Goal: Task Accomplishment & Management: Use online tool/utility

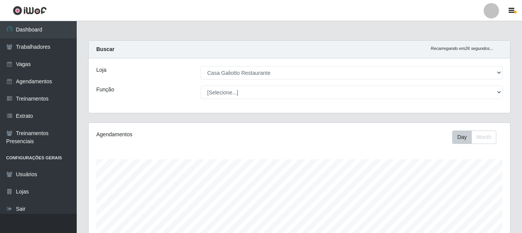
select select "279"
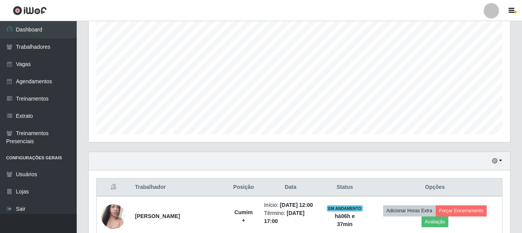
scroll to position [159, 422]
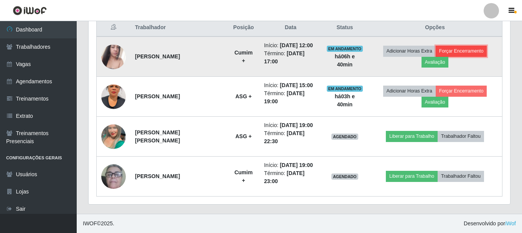
click at [453, 51] on button "Forçar Encerramento" at bounding box center [461, 51] width 51 height 11
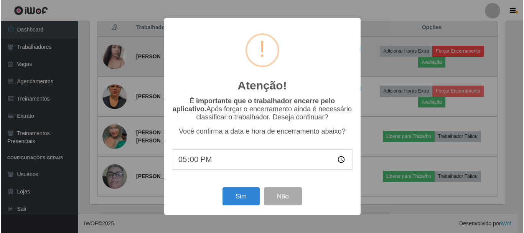
scroll to position [159, 418]
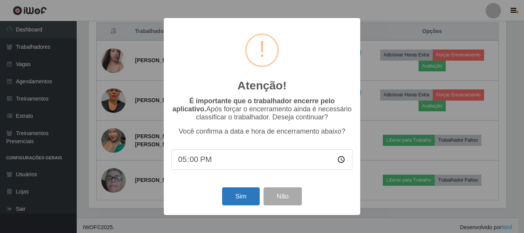
drag, startPoint x: 218, startPoint y: 210, endPoint x: 233, endPoint y: 206, distance: 15.0
click at [221, 209] on div "Atenção! × É importante que o trabalhador encerre pelo aplicativo. Após forçar …" at bounding box center [262, 116] width 196 height 197
click at [234, 205] on button "Sim" at bounding box center [240, 196] width 37 height 18
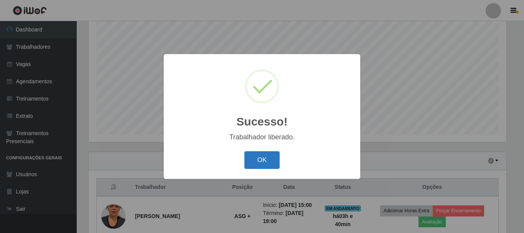
click at [265, 157] on button "OK" at bounding box center [262, 160] width 36 height 18
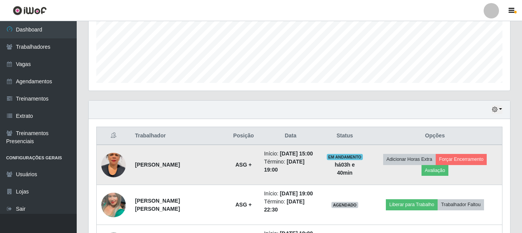
scroll to position [260, 0]
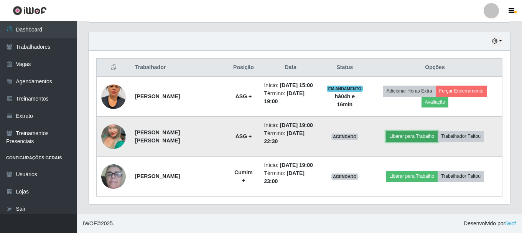
click at [409, 139] on button "Liberar para Trabalho" at bounding box center [412, 136] width 52 height 11
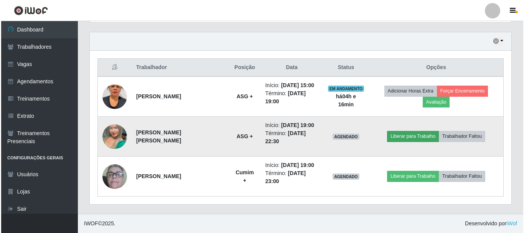
scroll to position [159, 418]
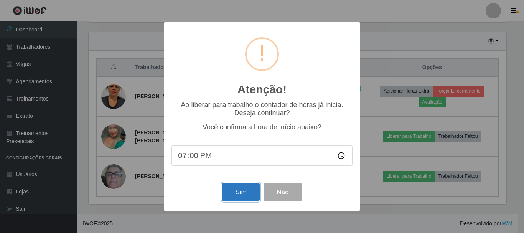
drag, startPoint x: 258, startPoint y: 194, endPoint x: 253, endPoint y: 193, distance: 4.7
click at [257, 194] on button "Sim" at bounding box center [240, 192] width 37 height 18
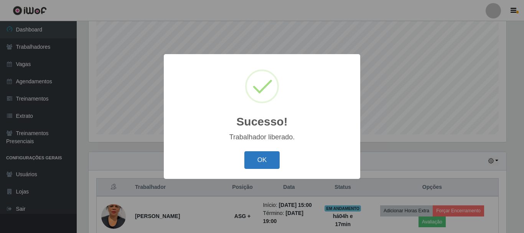
click at [255, 162] on button "OK" at bounding box center [262, 160] width 36 height 18
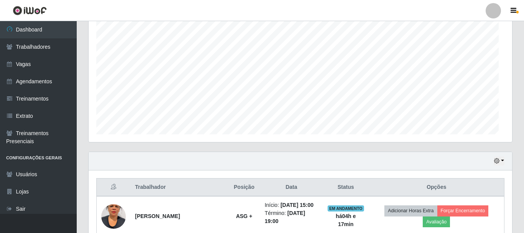
scroll to position [159, 422]
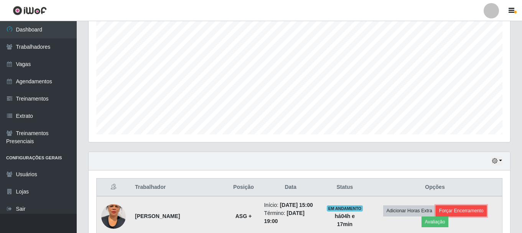
click at [444, 211] on button "Forçar Encerramento" at bounding box center [461, 210] width 51 height 11
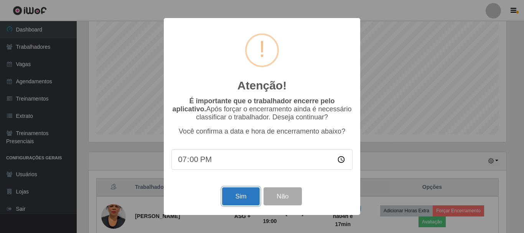
click at [234, 197] on button "Sim" at bounding box center [240, 196] width 37 height 18
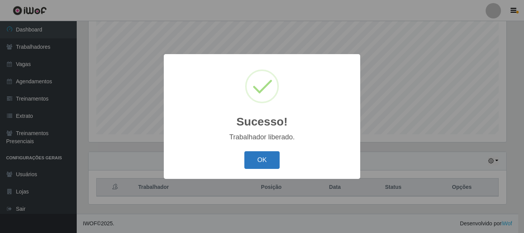
click at [269, 163] on button "OK" at bounding box center [262, 160] width 36 height 18
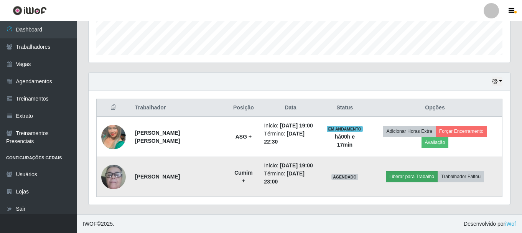
scroll to position [220, 0]
click at [412, 178] on button "Liberar para Trabalho" at bounding box center [412, 176] width 52 height 11
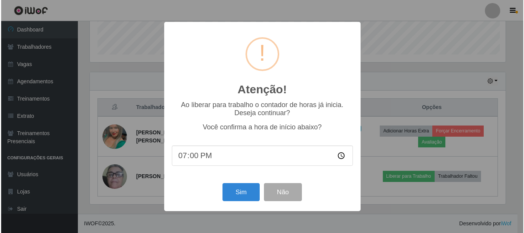
scroll to position [159, 418]
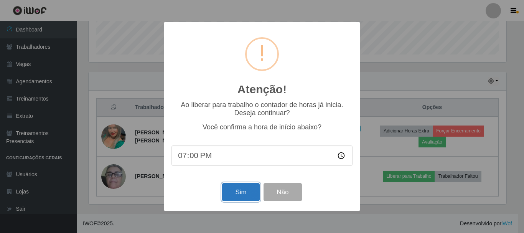
click at [231, 192] on button "Sim" at bounding box center [240, 192] width 37 height 18
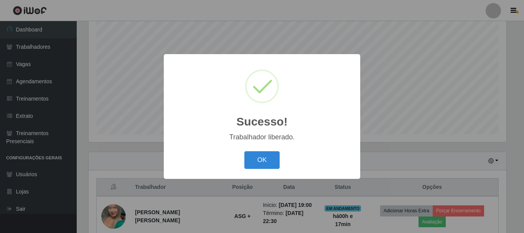
drag, startPoint x: 265, startPoint y: 161, endPoint x: 141, endPoint y: 38, distance: 174.2
click at [264, 161] on button "OK" at bounding box center [262, 160] width 36 height 18
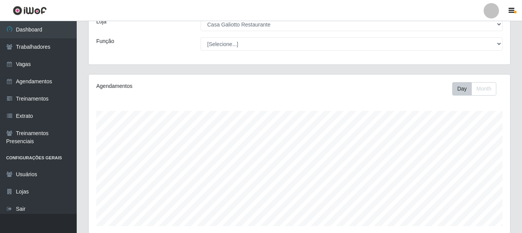
scroll to position [28, 0]
